Goal: Task Accomplishment & Management: Manage account settings

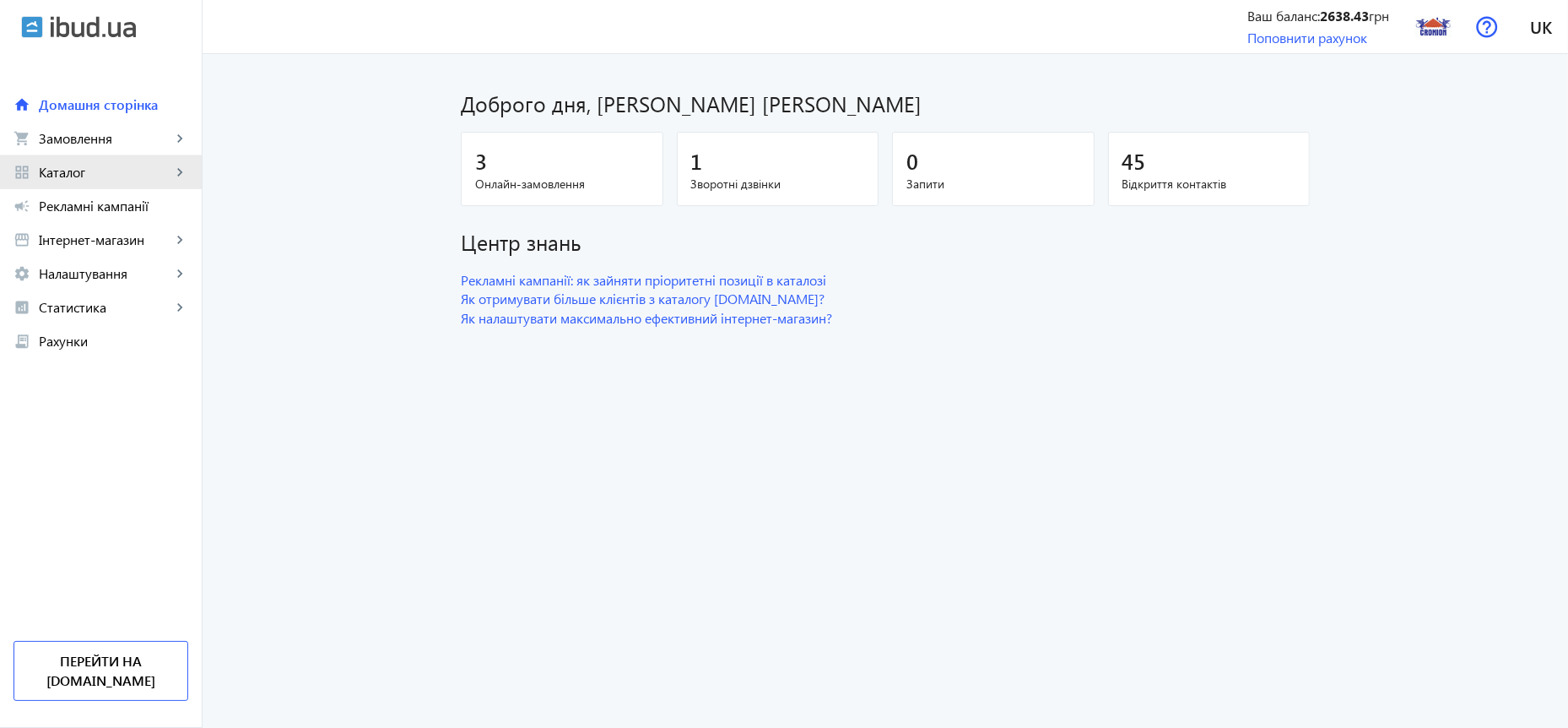
click at [74, 171] on span "Каталог" at bounding box center [104, 172] width 133 height 17
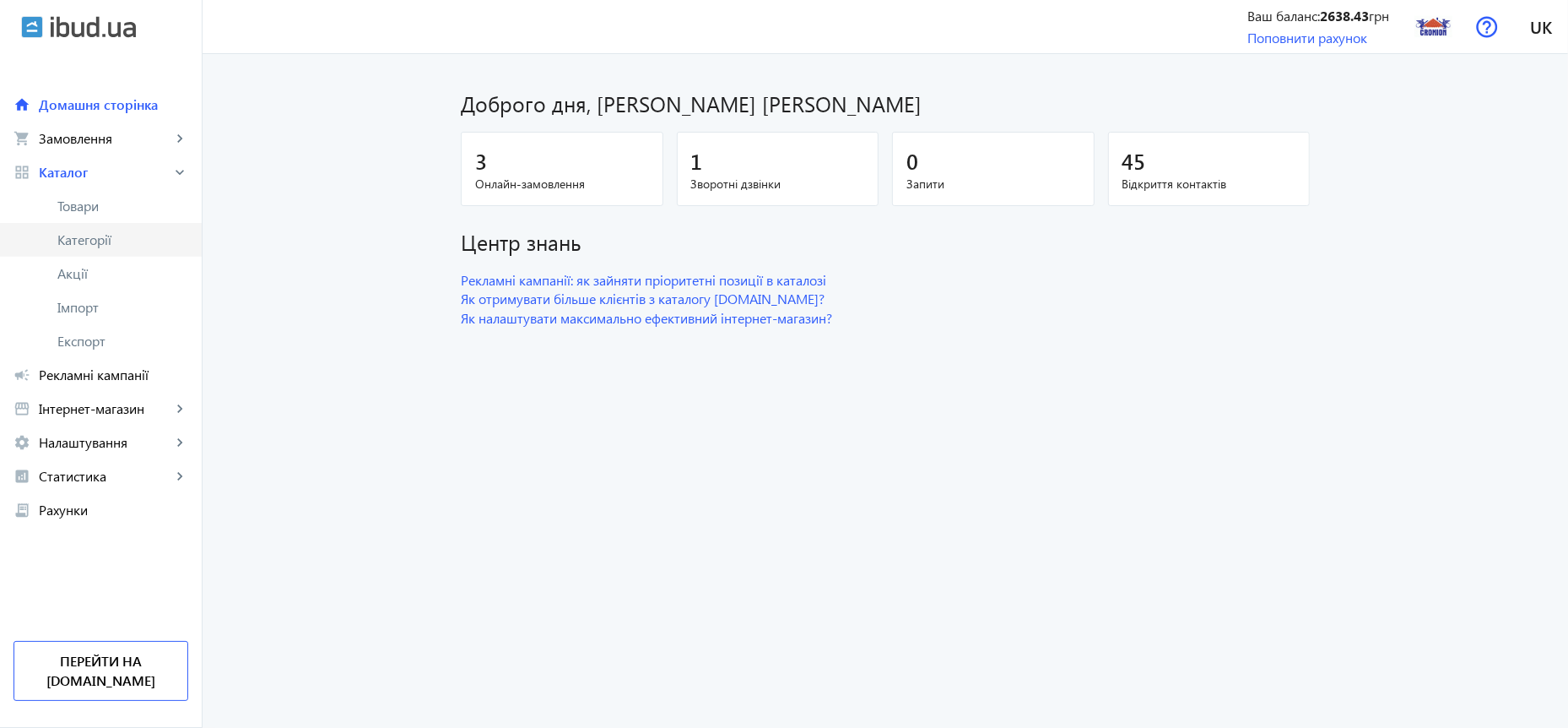
click at [84, 238] on span "Категорії" at bounding box center [122, 240] width 131 height 17
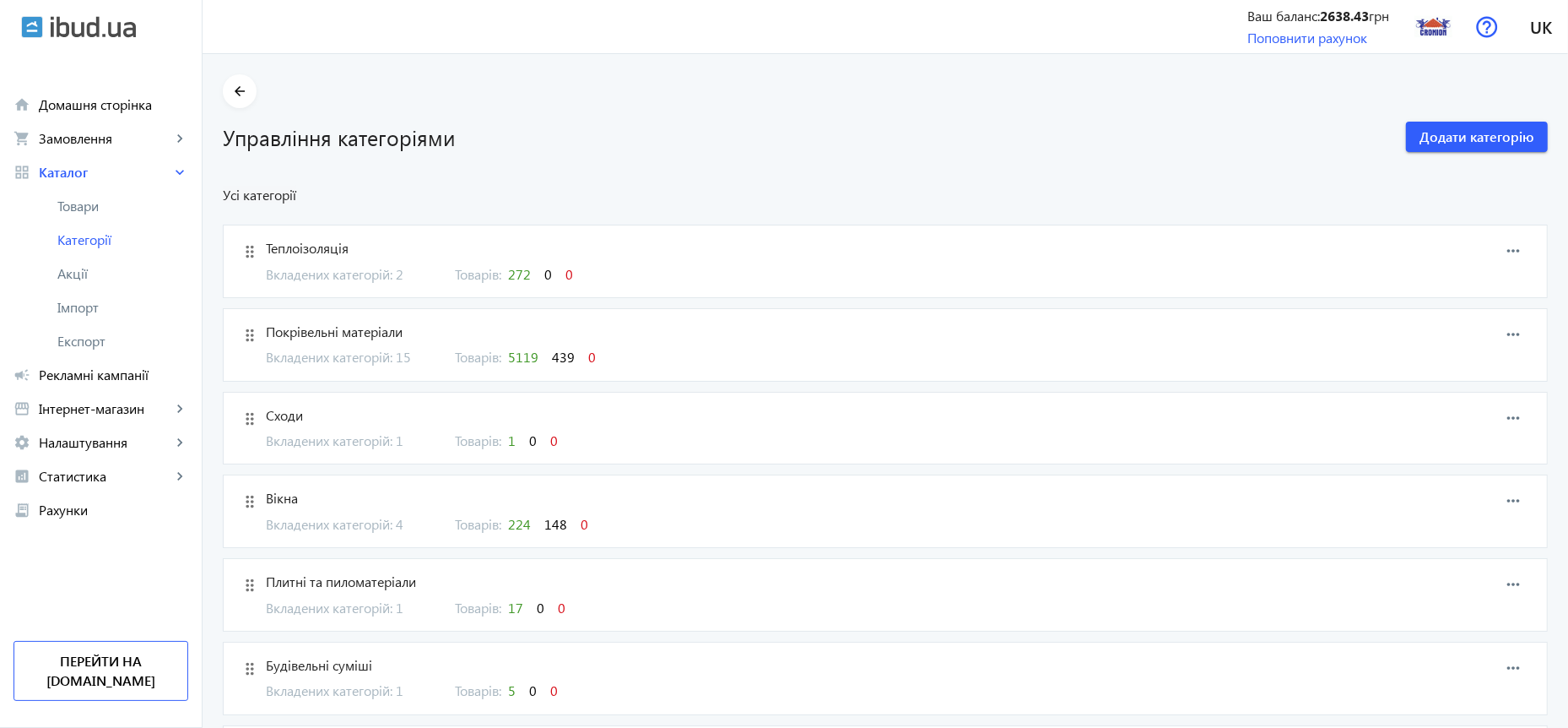
click at [390, 358] on span "Вкладених категорій: 15" at bounding box center [349, 357] width 168 height 19
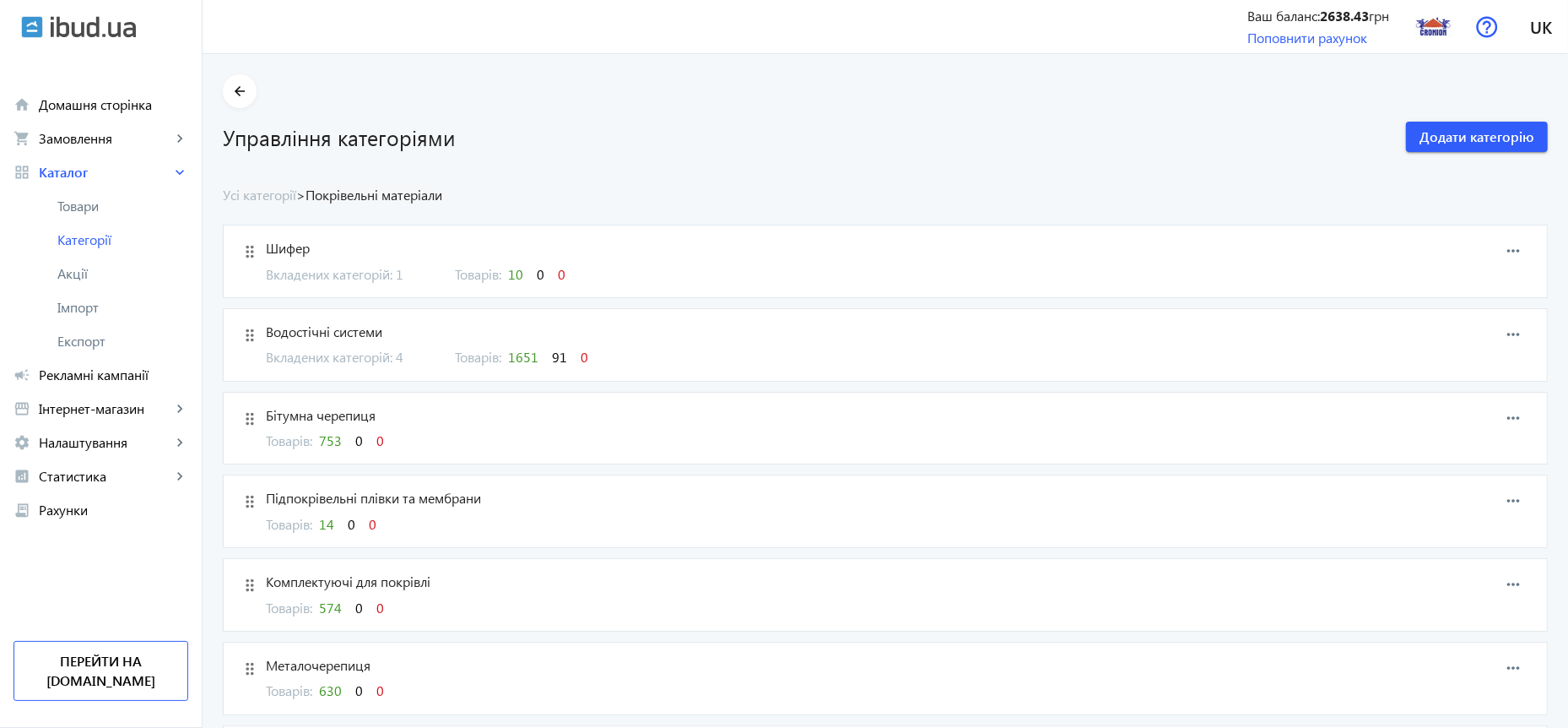
click at [323, 437] on span "753" at bounding box center [330, 440] width 23 height 18
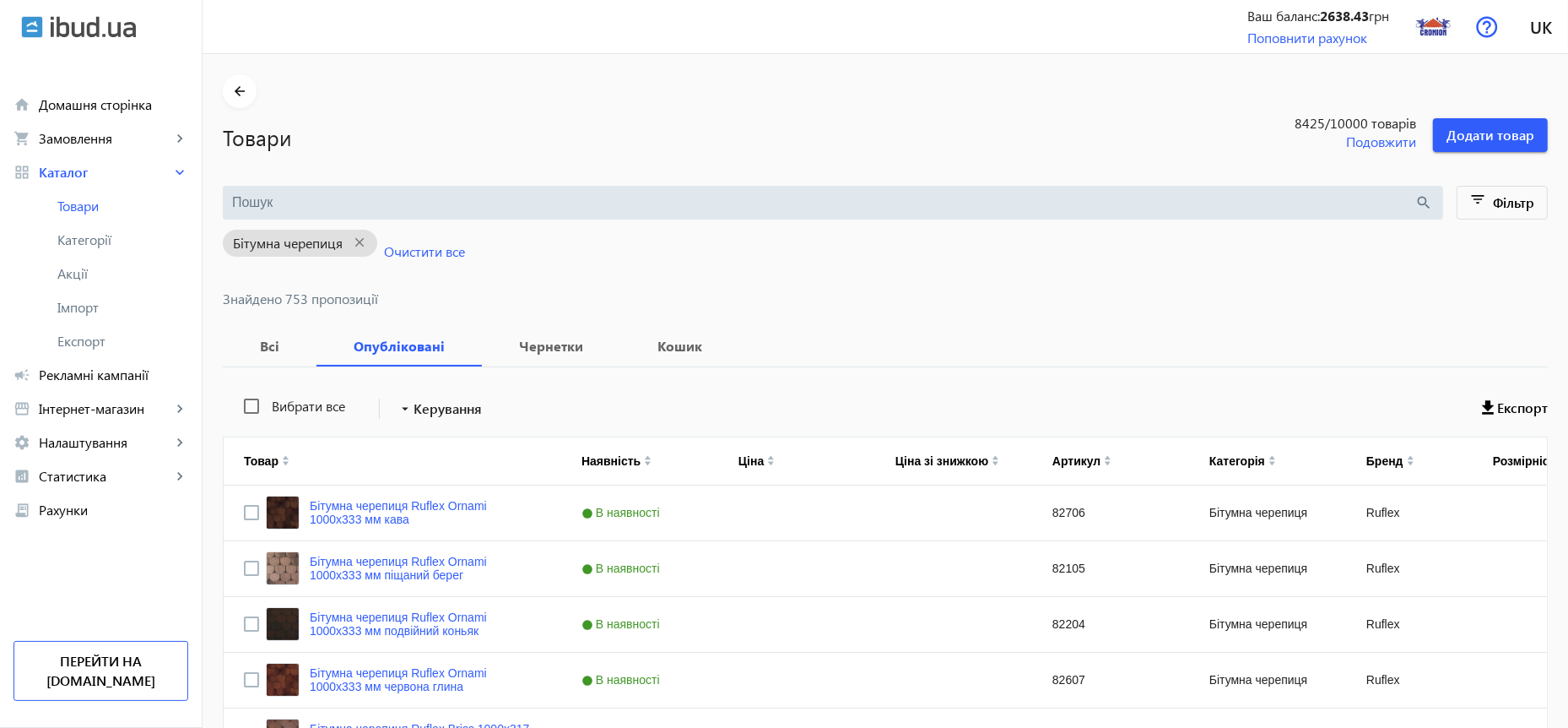
click at [341, 197] on input "search" at bounding box center [824, 202] width 1183 height 19
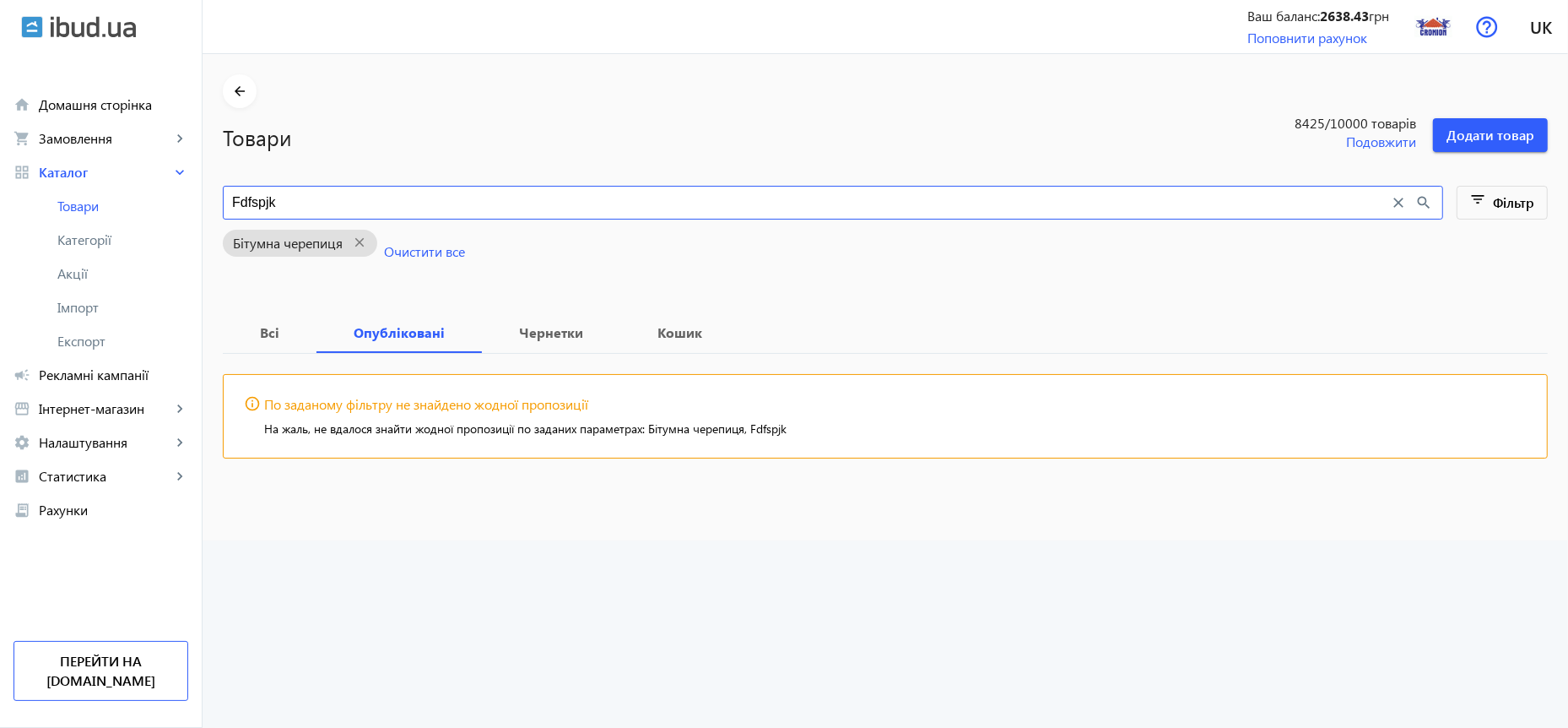
type input "Fdfspjk"
